Goal: Task Accomplishment & Management: Use online tool/utility

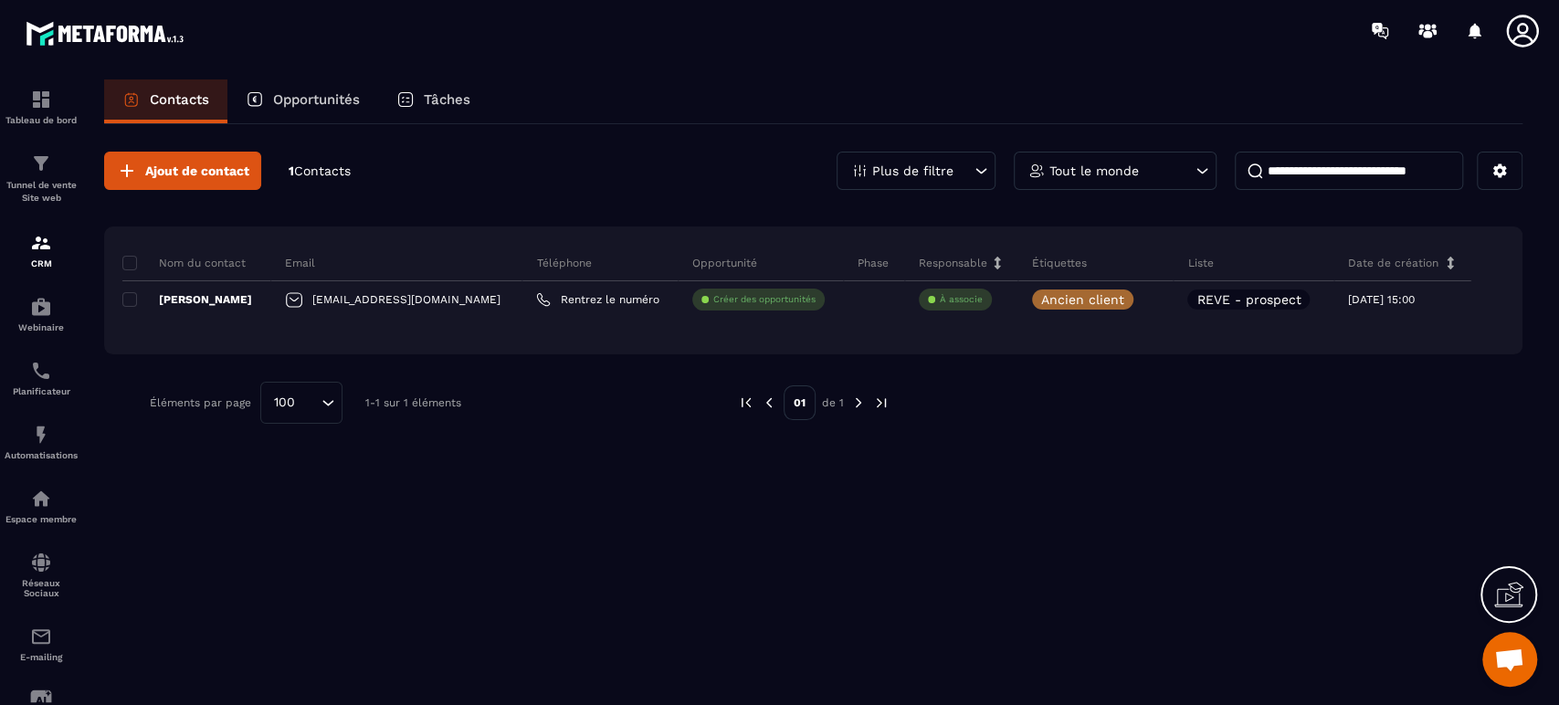
click at [24, 181] on p "Tunnel de vente Site web" at bounding box center [41, 192] width 73 height 26
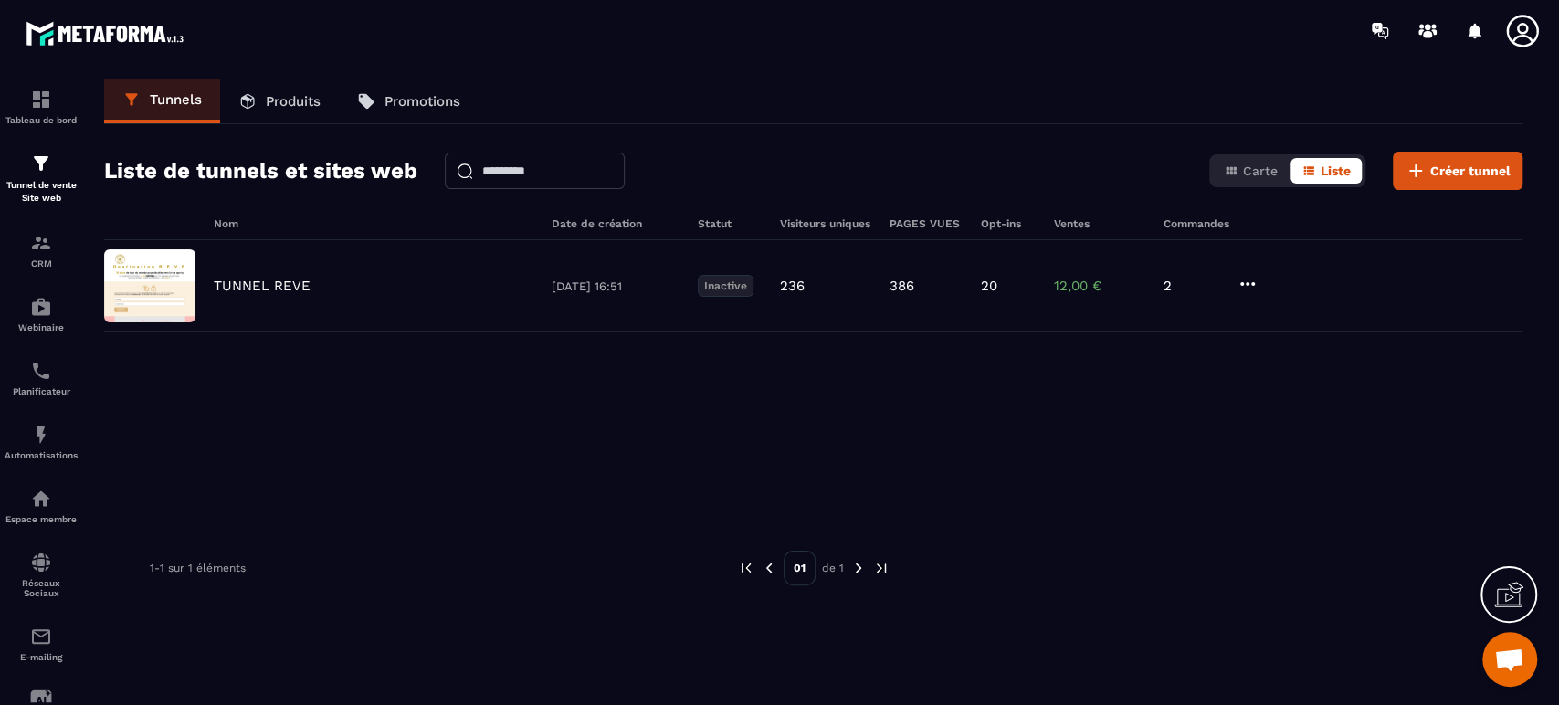
click at [254, 288] on p "TUNNEL REVE" at bounding box center [262, 286] width 97 height 16
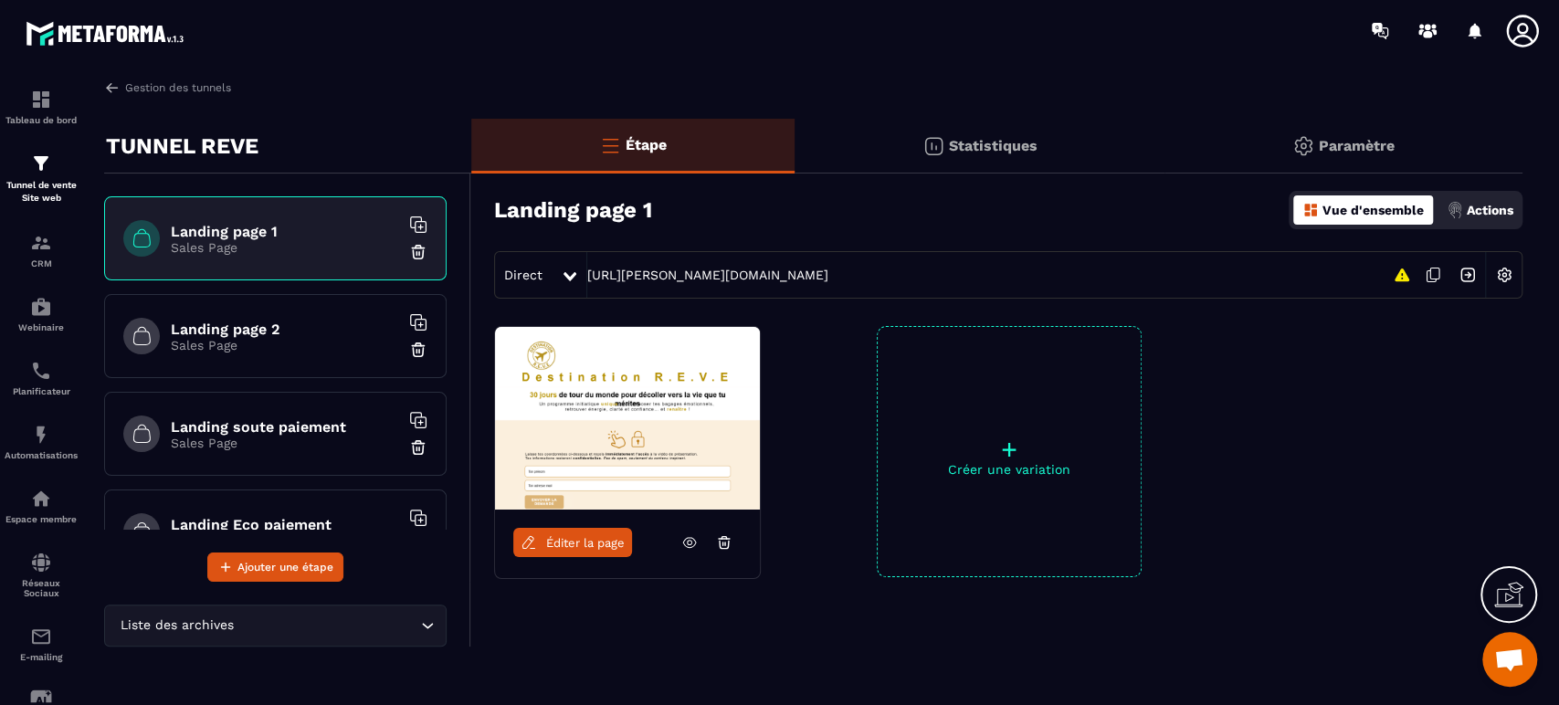
click at [576, 536] on span "Éditer la page" at bounding box center [585, 543] width 79 height 14
